Goal: Information Seeking & Learning: Learn about a topic

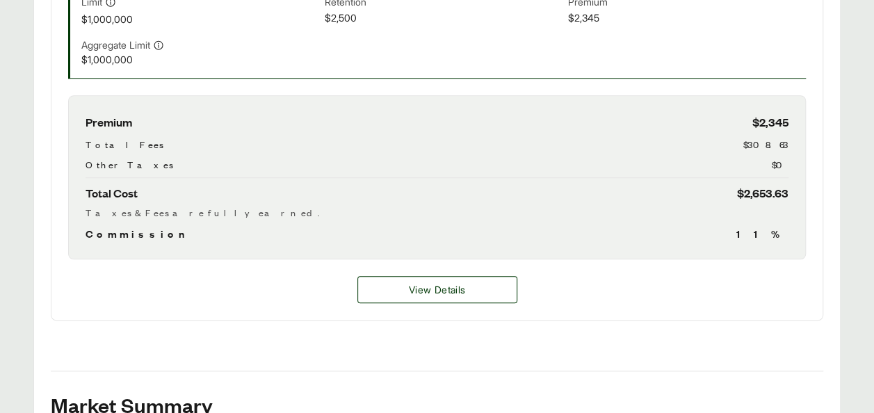
scroll to position [548, 0]
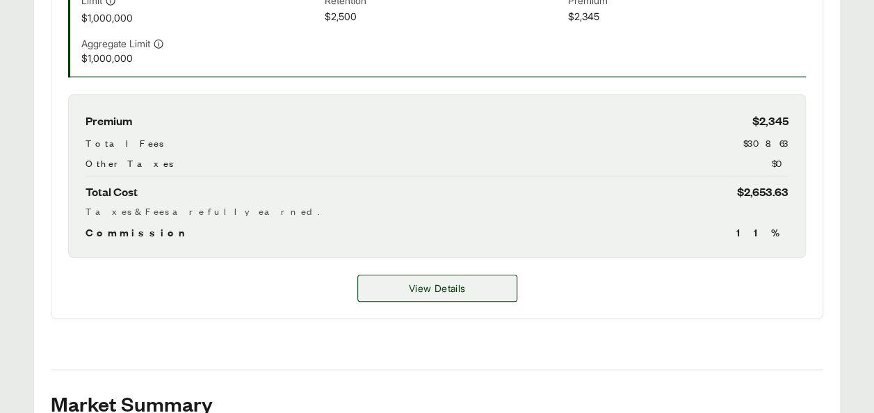
click at [435, 289] on span "View Details" at bounding box center [437, 288] width 56 height 15
click at [796, 127] on div "Premium $2,345 Total Fees $308.63 Other Taxes $0 Total Cost $2,653.63 Taxes & F…" at bounding box center [436, 176] width 737 height 164
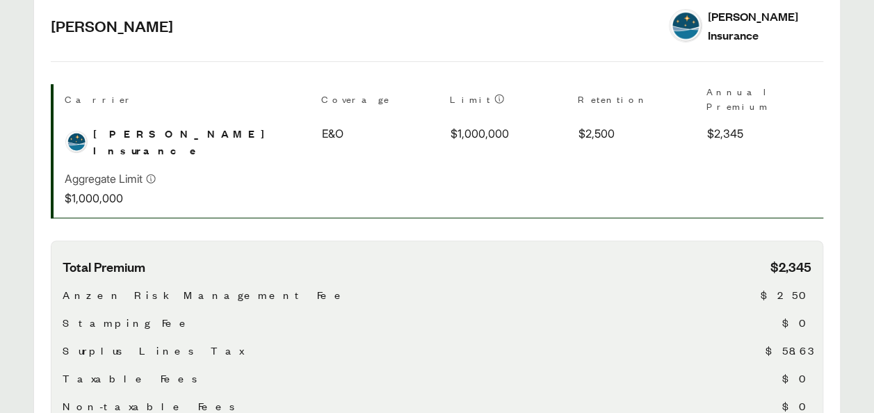
scroll to position [295, 0]
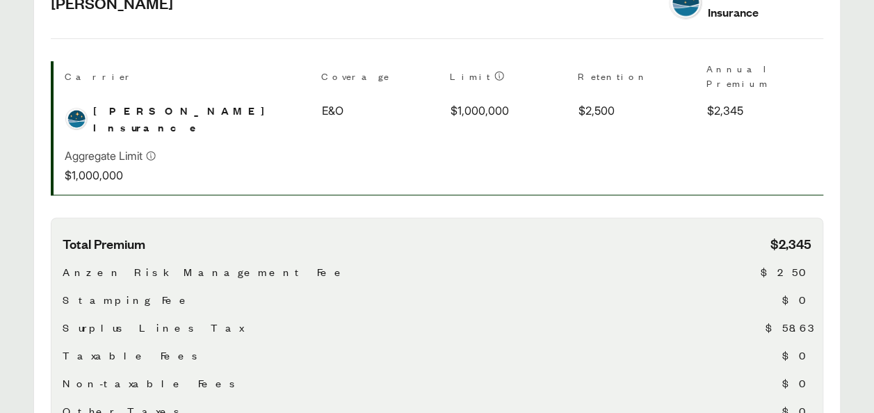
click at [101, 319] on span "Surplus Lines Tax" at bounding box center [153, 327] width 181 height 17
click at [803, 319] on span "$58.63" at bounding box center [788, 327] width 46 height 17
click at [120, 291] on span "Stamping Fee" at bounding box center [128, 299] width 131 height 17
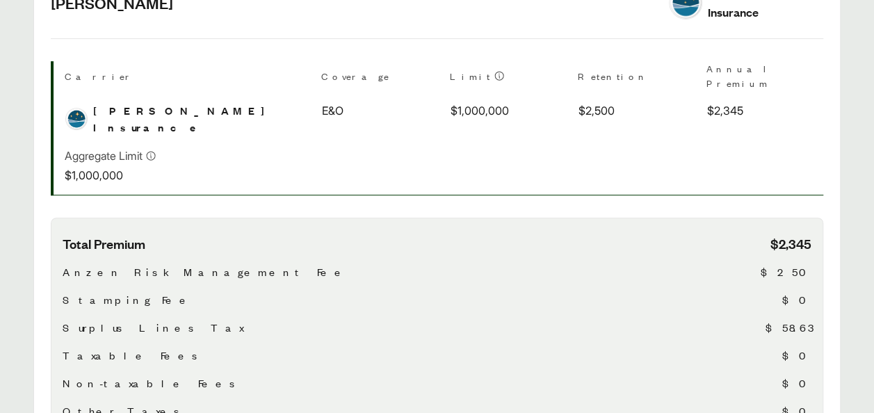
click at [120, 291] on span "Stamping Fee" at bounding box center [128, 299] width 131 height 17
click at [163, 263] on span "Anzen Risk Management Fee" at bounding box center [206, 271] width 286 height 17
click at [794, 304] on div "Total Premium $2,345 Anzen Risk Management Fee $250 Stamping Fee $0 Surplus Lin…" at bounding box center [437, 336] width 748 height 202
